Goal: Obtain resource: Obtain resource

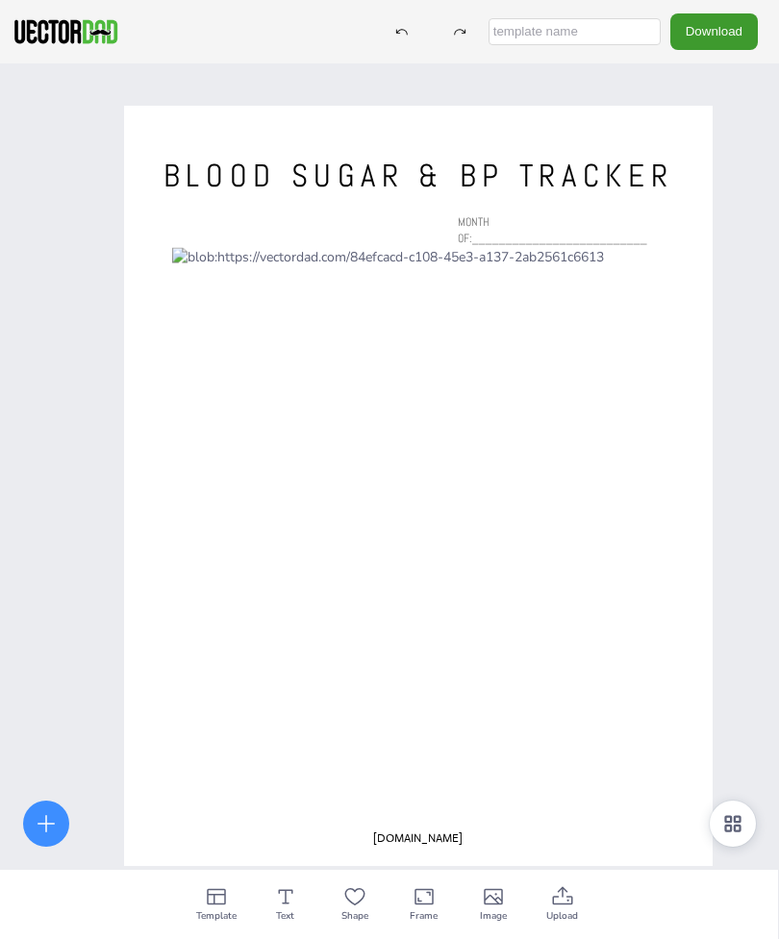
click at [113, 181] on div "[DOMAIN_NAME] BLOOD SUGAR & BP TRACKER MONTH OF:__________________________" at bounding box center [389, 532] width 779 height 939
click at [86, 201] on div "[DOMAIN_NAME] BLOOD SUGAR & BP TRACKER MONTH OF:__________________________" at bounding box center [389, 532] width 779 height 939
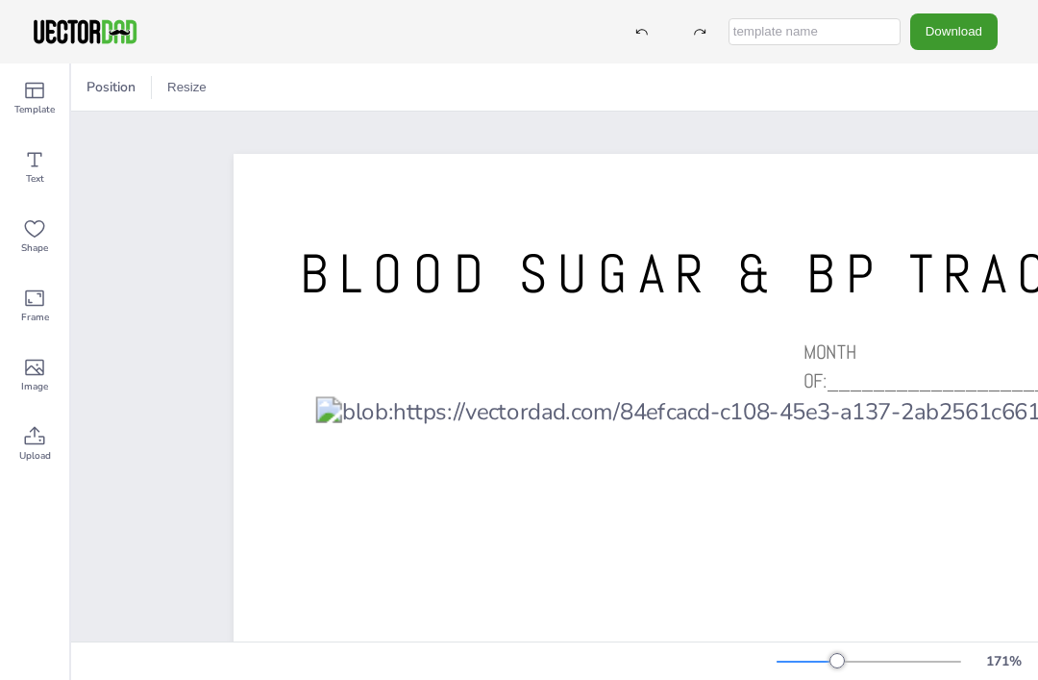
click at [778, 663] on div at bounding box center [837, 660] width 15 height 15
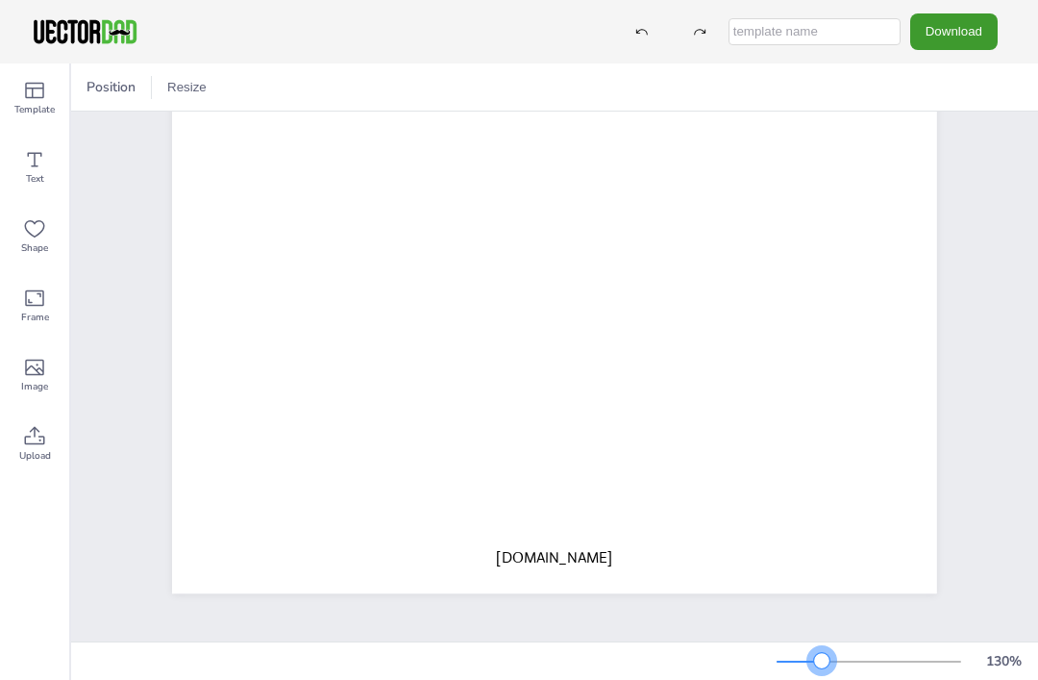
click at [778, 668] on div at bounding box center [869, 661] width 185 height 15
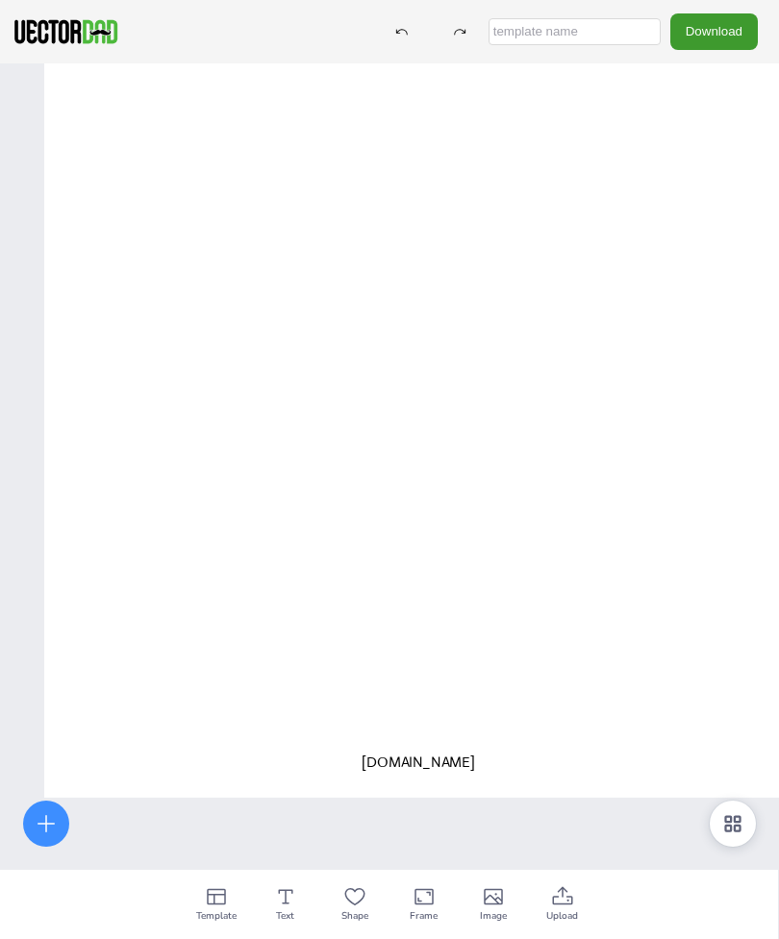
click at [12, 409] on div "[DOMAIN_NAME] BLOOD SUGAR & BP TRACKER MONTH OF:__________________________" at bounding box center [389, 532] width 779 height 939
click at [729, 814] on icon at bounding box center [732, 823] width 23 height 23
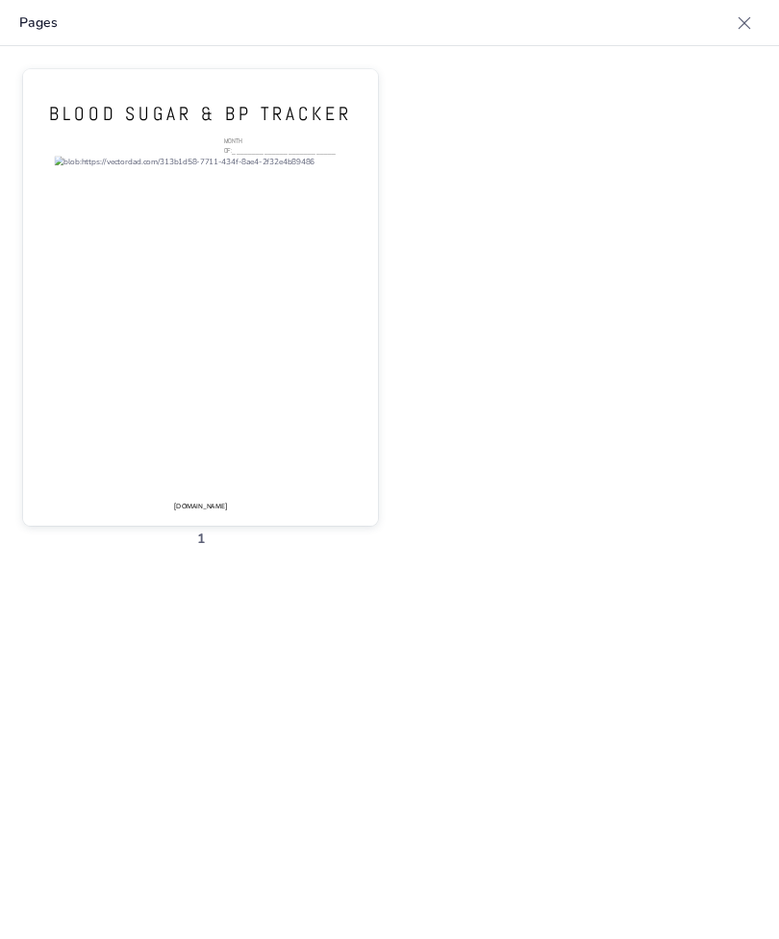
click at [110, 252] on div at bounding box center [200, 311] width 355 height 484
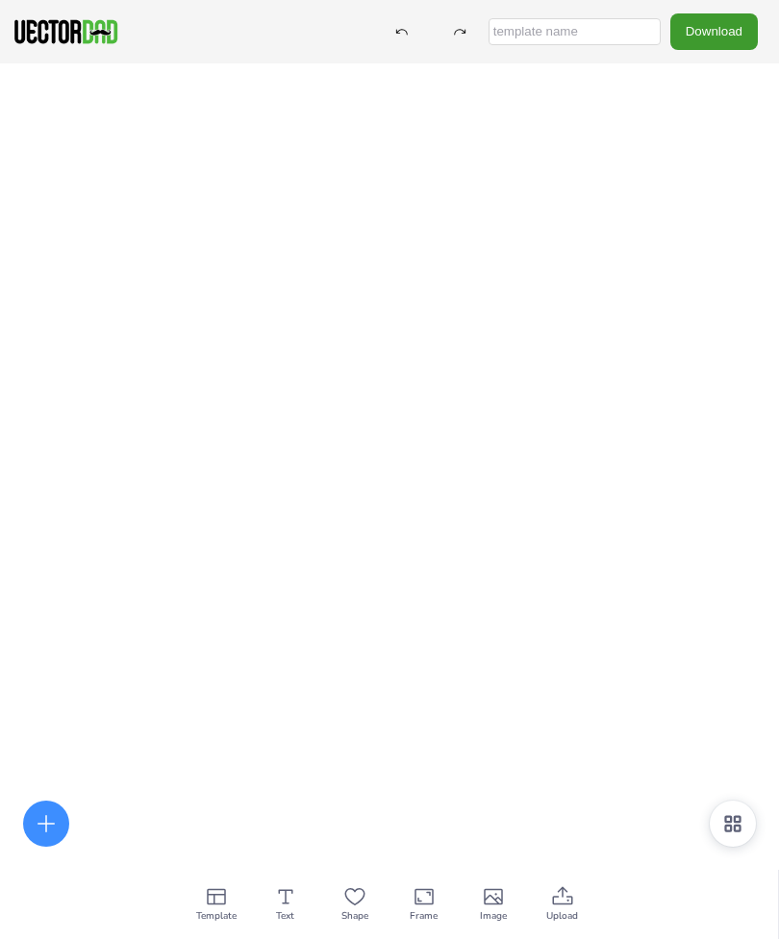
click at [166, 372] on div at bounding box center [418, 44] width 2638 height 3069
click at [719, 819] on div at bounding box center [733, 824] width 46 height 46
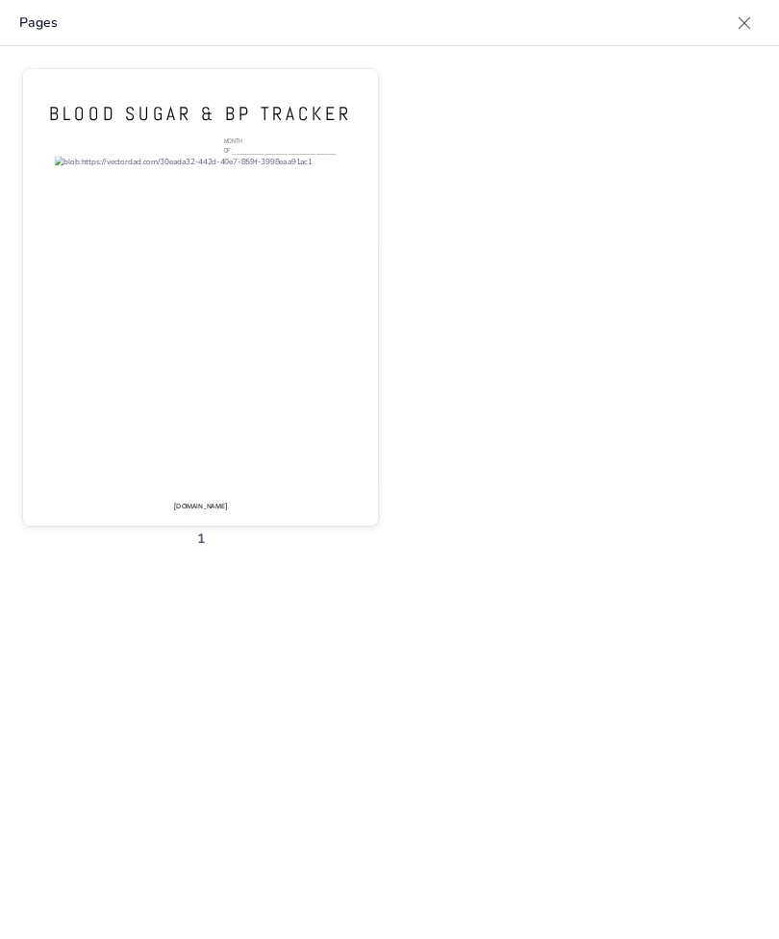
click at [76, 374] on div at bounding box center [200, 311] width 355 height 484
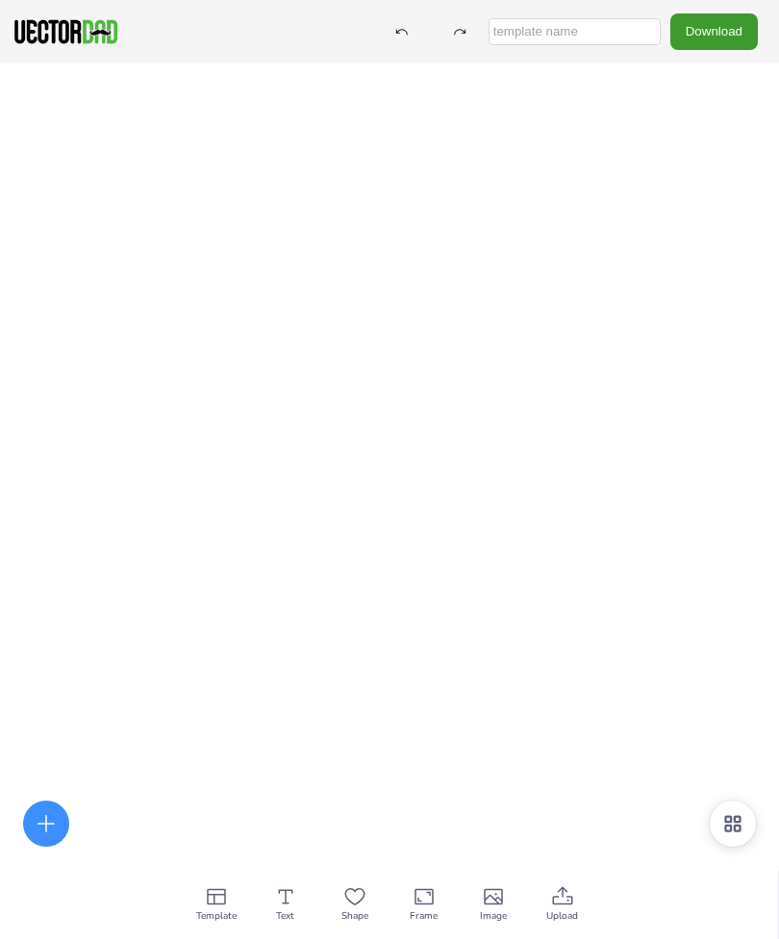
click at [229, 896] on button "Resize" at bounding box center [237, 904] width 55 height 31
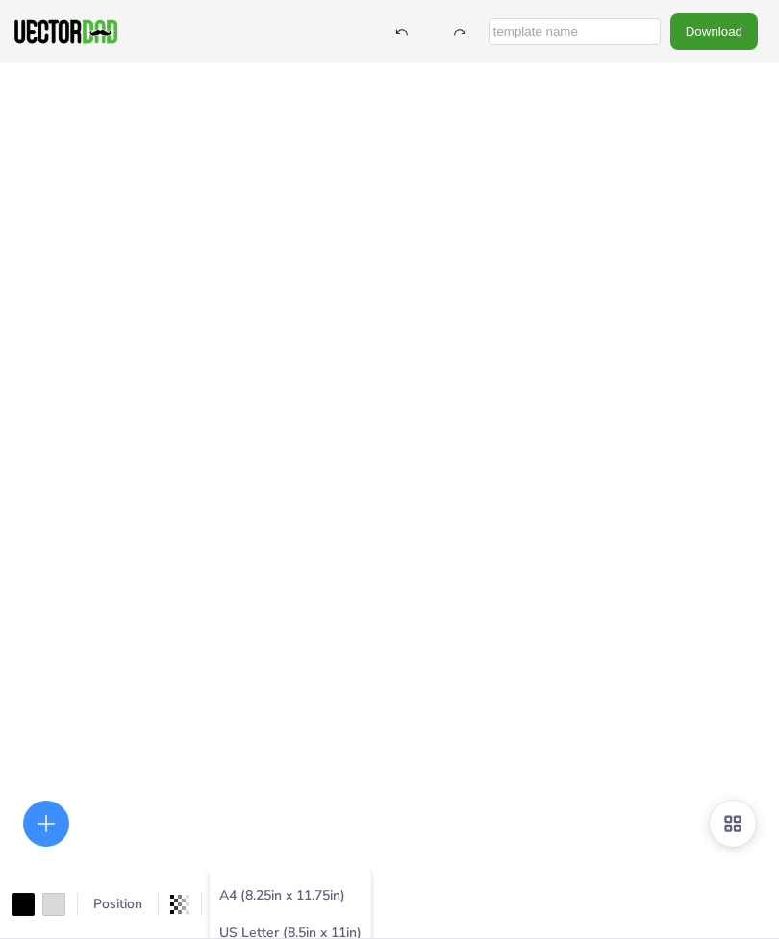
scroll to position [15, 0]
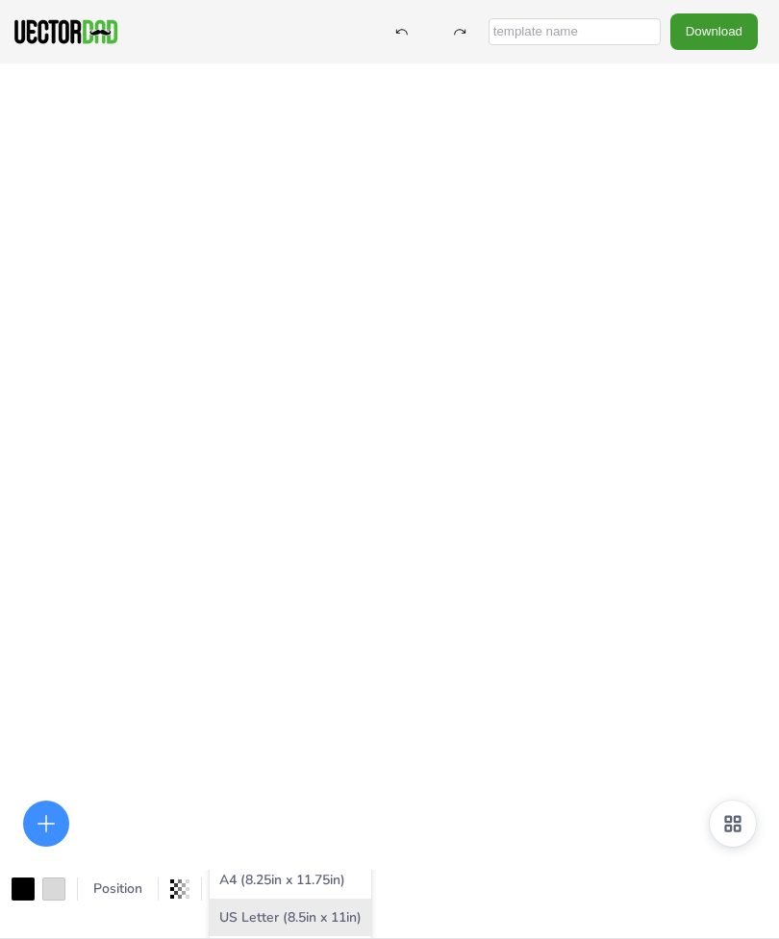
click at [237, 926] on li "US Letter (8.5in x 11in)" at bounding box center [291, 917] width 162 height 37
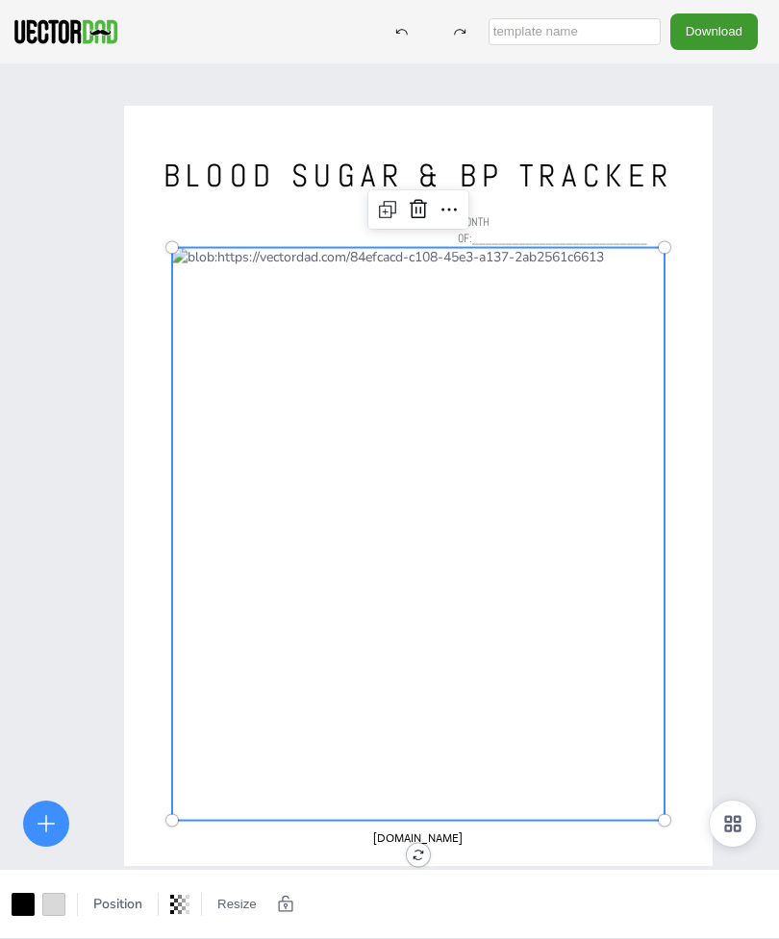
click at [54, 677] on div "[DOMAIN_NAME] BLOOD SUGAR & BP TRACKER MONTH OF:__________________________" at bounding box center [389, 532] width 779 height 939
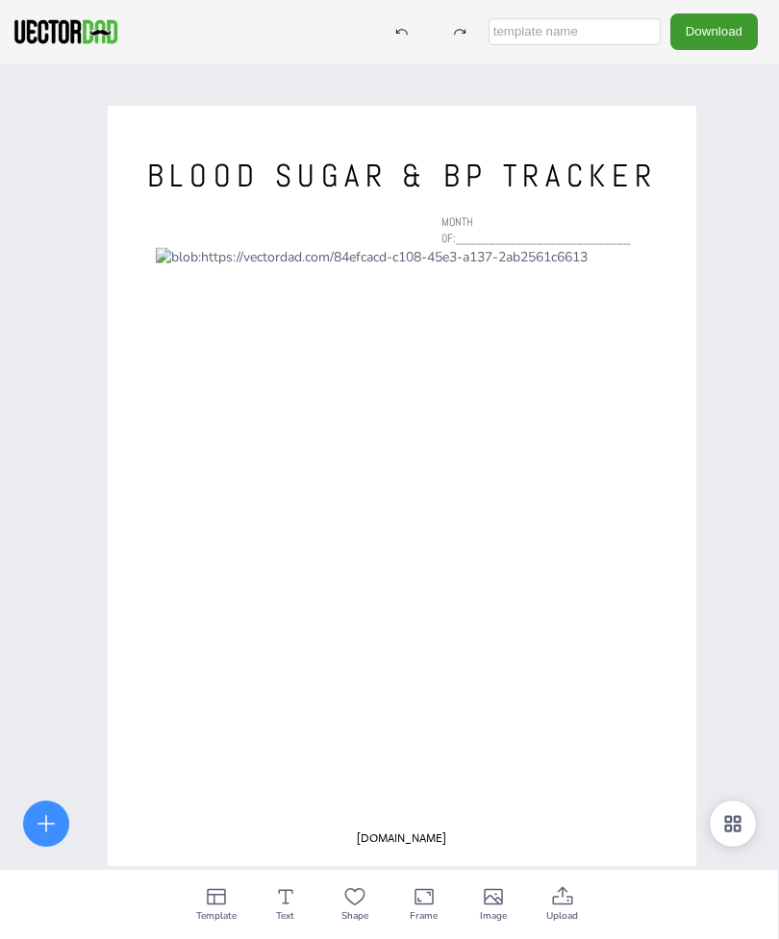
click at [176, 710] on div at bounding box center [402, 534] width 492 height 573
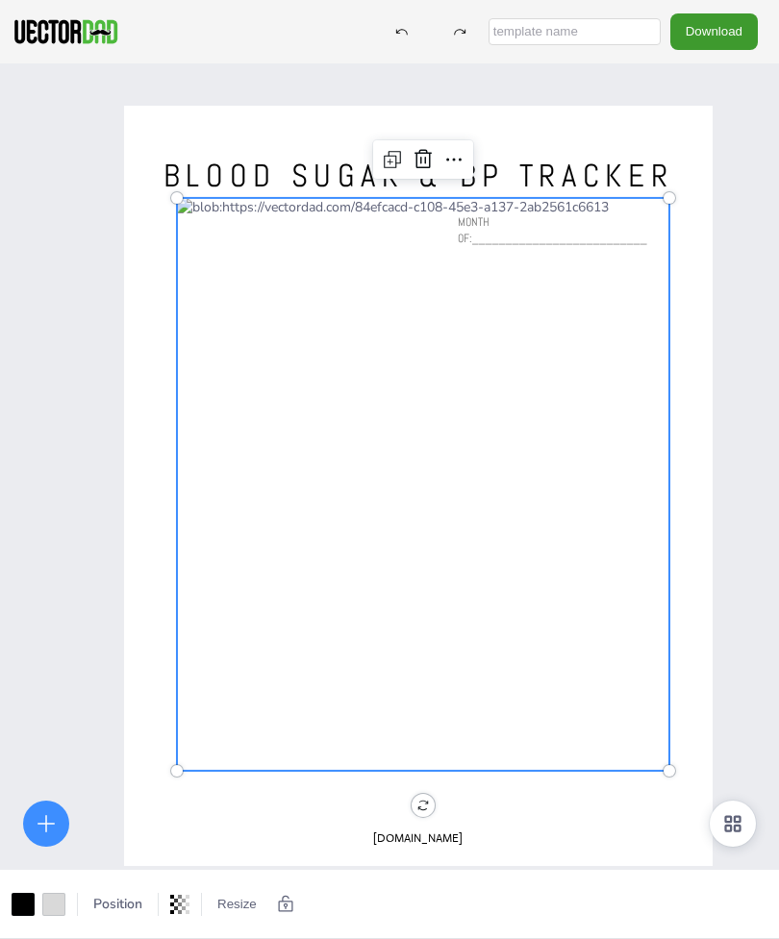
click at [82, 517] on div "[DOMAIN_NAME] BLOOD SUGAR & BP TRACKER MONTH OF:__________________________" at bounding box center [389, 532] width 779 height 939
